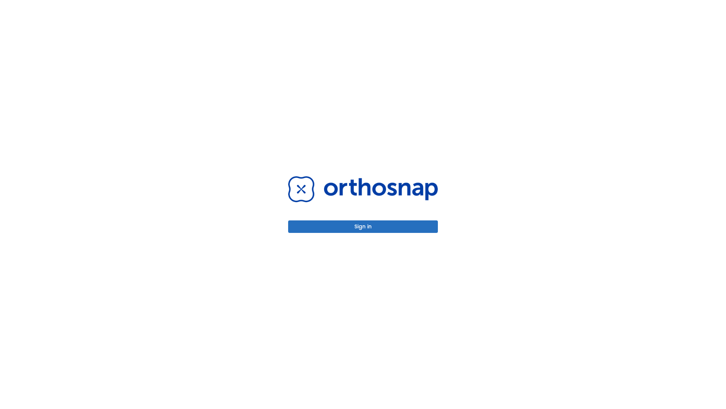
click at [363, 226] on button "Sign in" at bounding box center [363, 226] width 150 height 12
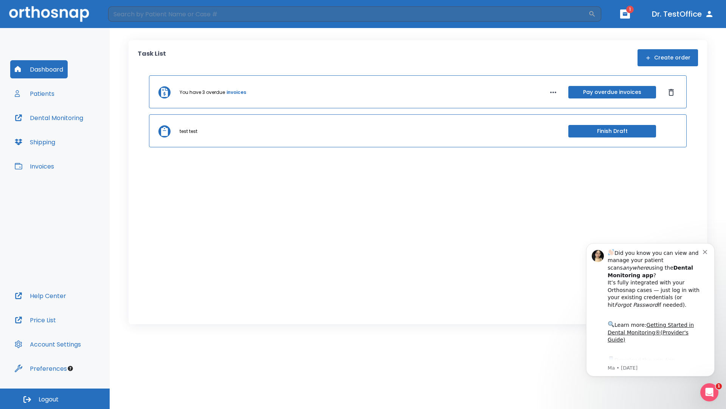
click at [55, 398] on span "Logout" at bounding box center [49, 399] width 20 height 8
